Goal: Find specific page/section: Find specific page/section

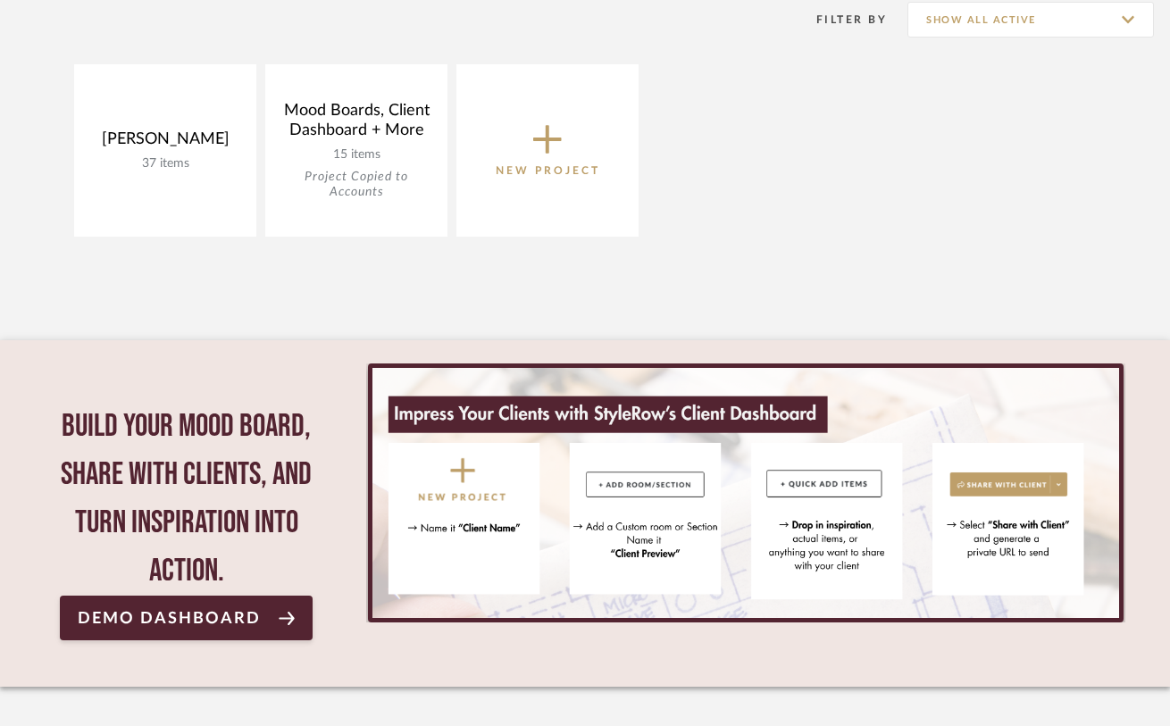
scroll to position [290, 0]
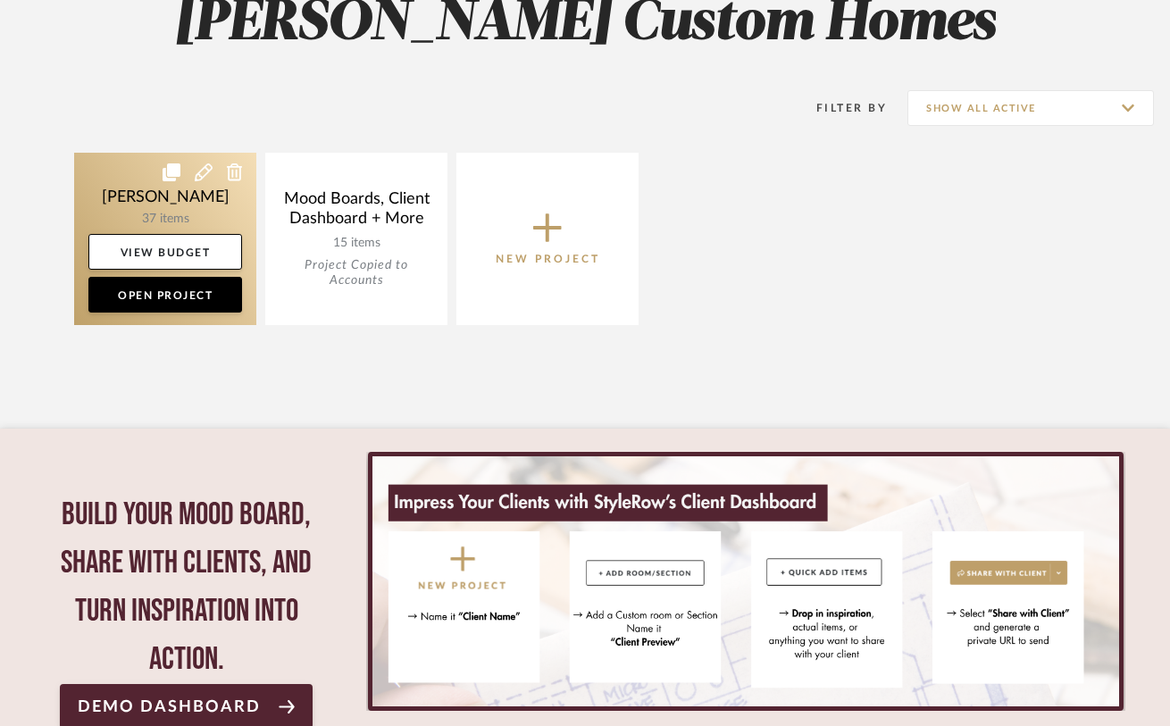
click at [129, 218] on link at bounding box center [165, 239] width 182 height 172
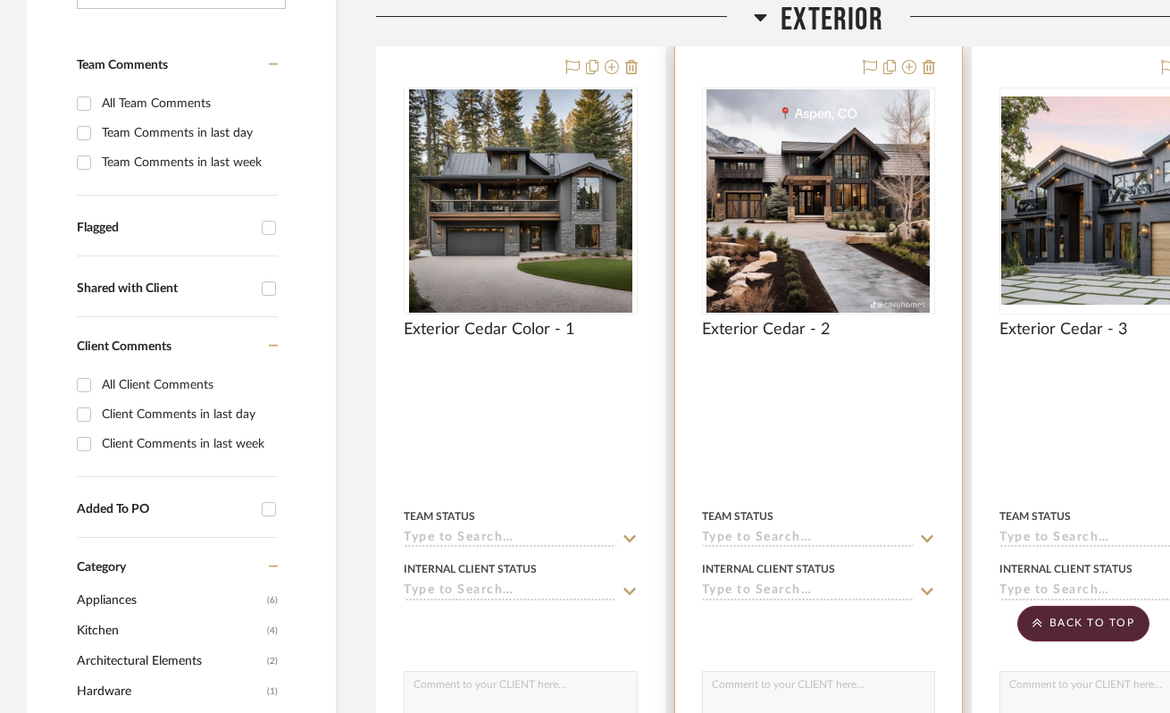
scroll to position [443, 0]
click at [825, 312] on img "0" at bounding box center [818, 199] width 223 height 223
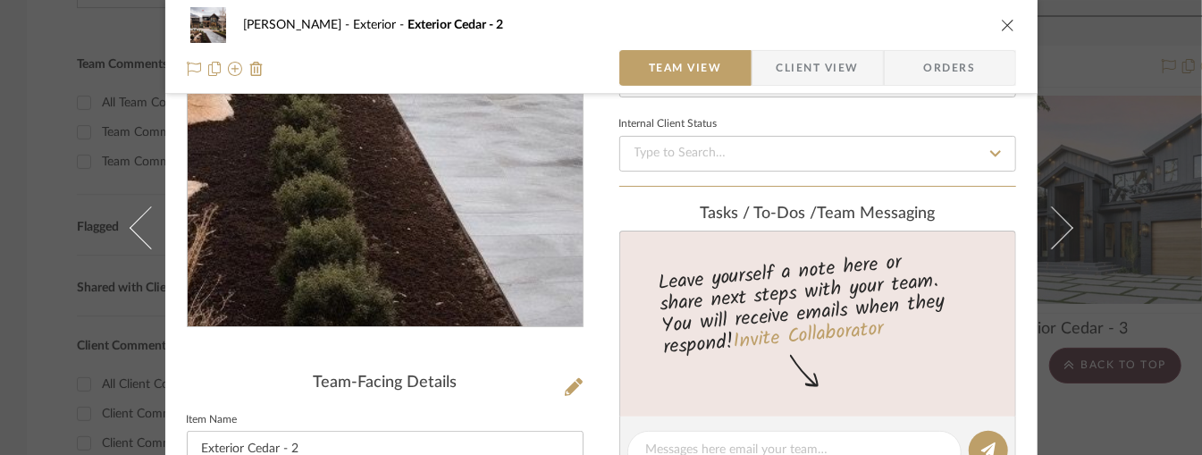
scroll to position [182, 0]
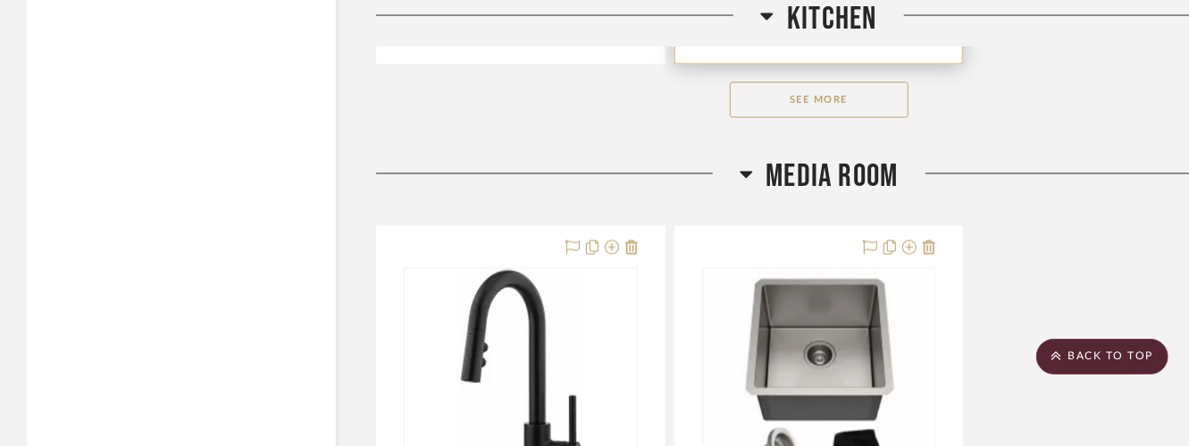
scroll to position [8715, 0]
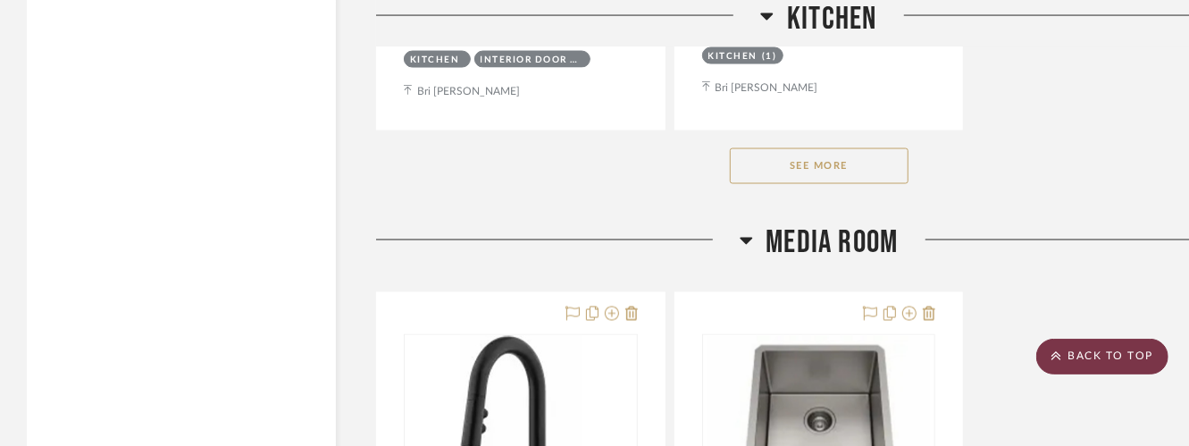
click at [1091, 360] on scroll-to-top-button "BACK TO TOP" at bounding box center [1102, 357] width 132 height 36
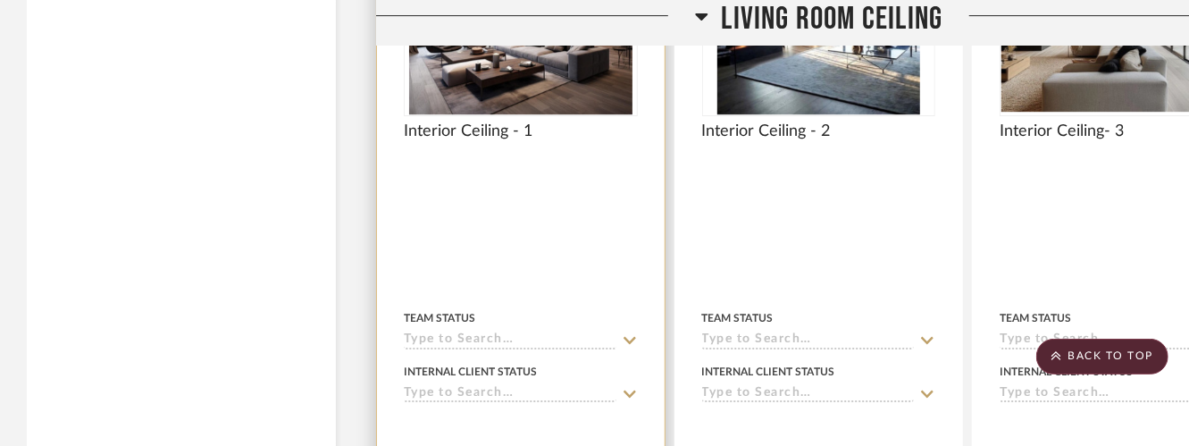
scroll to position [3173, 0]
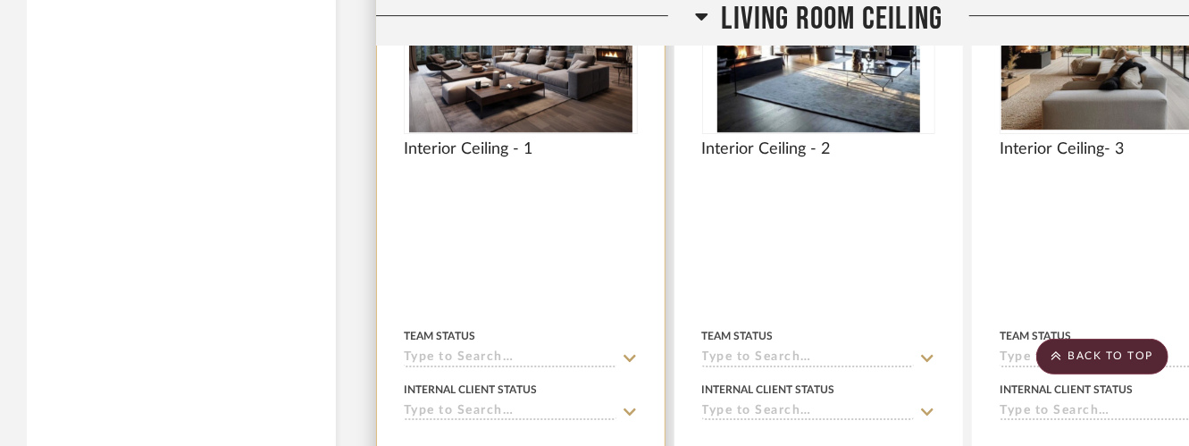
click at [527, 132] on img "0" at bounding box center [520, 20] width 223 height 223
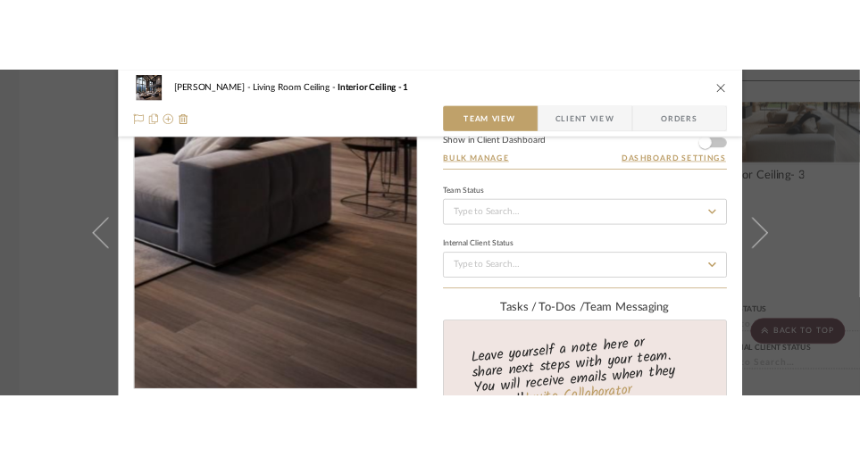
scroll to position [66, 0]
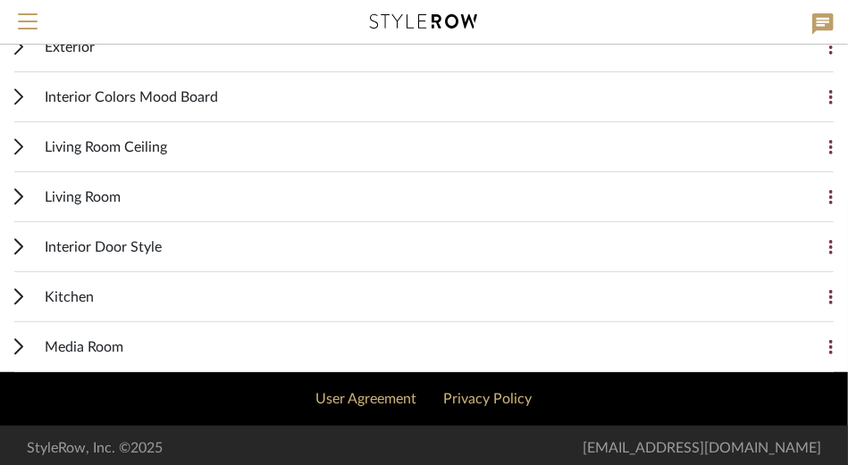
scroll to position [258, 0]
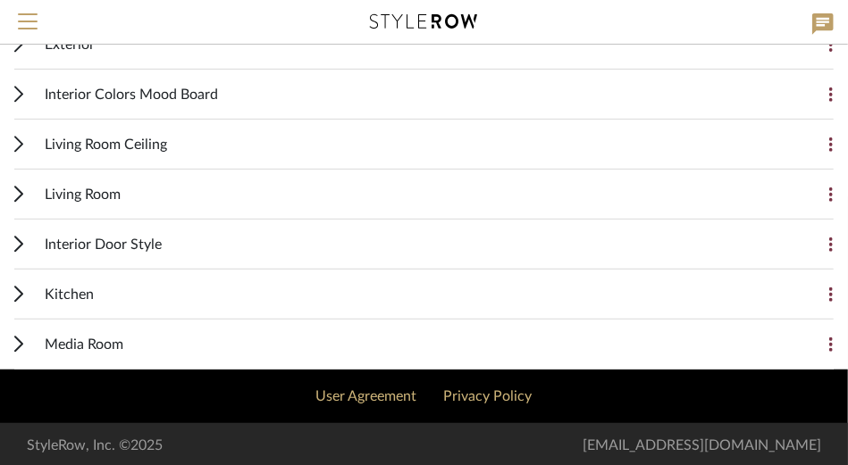
click at [100, 191] on span "Living Room" at bounding box center [83, 194] width 76 height 21
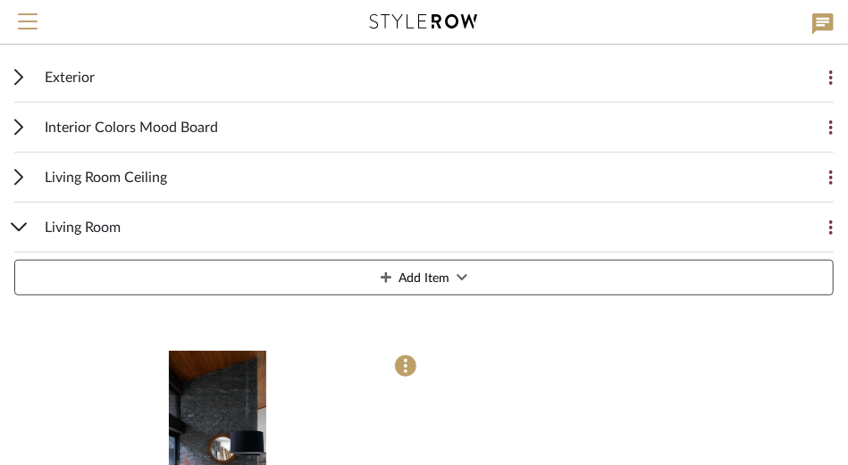
scroll to position [171, 0]
